Goal: Find specific page/section: Find specific page/section

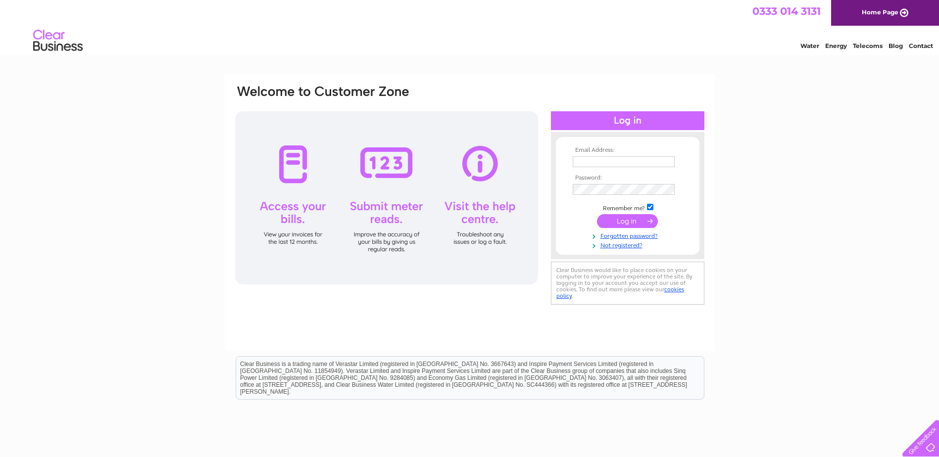
type input "[EMAIL_ADDRESS][DOMAIN_NAME]"
click at [632, 220] on input "submit" at bounding box center [627, 221] width 61 height 14
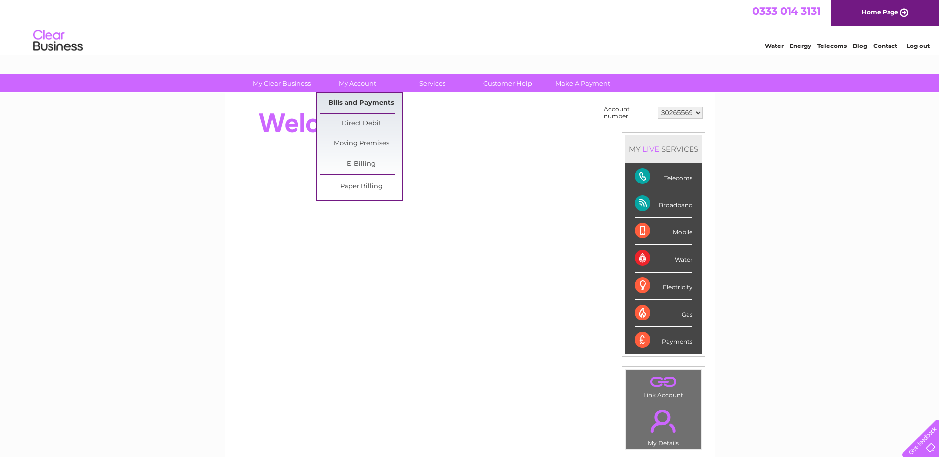
click at [367, 101] on link "Bills and Payments" at bounding box center [361, 104] width 82 height 20
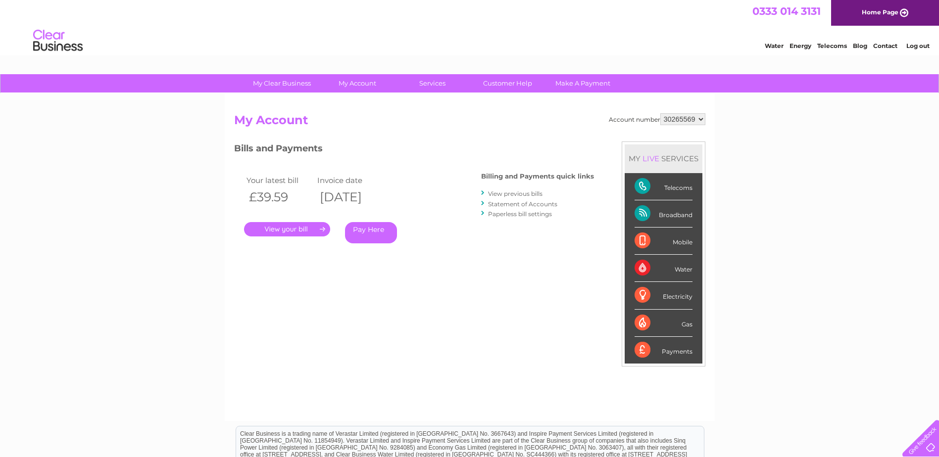
click at [299, 228] on link "." at bounding box center [287, 229] width 86 height 14
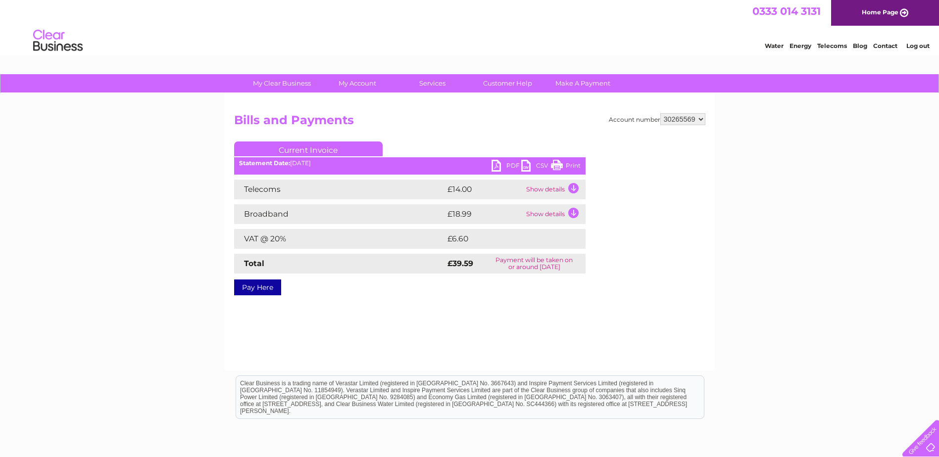
click at [504, 165] on link "PDF" at bounding box center [506, 167] width 30 height 14
